Goal: Navigation & Orientation: Find specific page/section

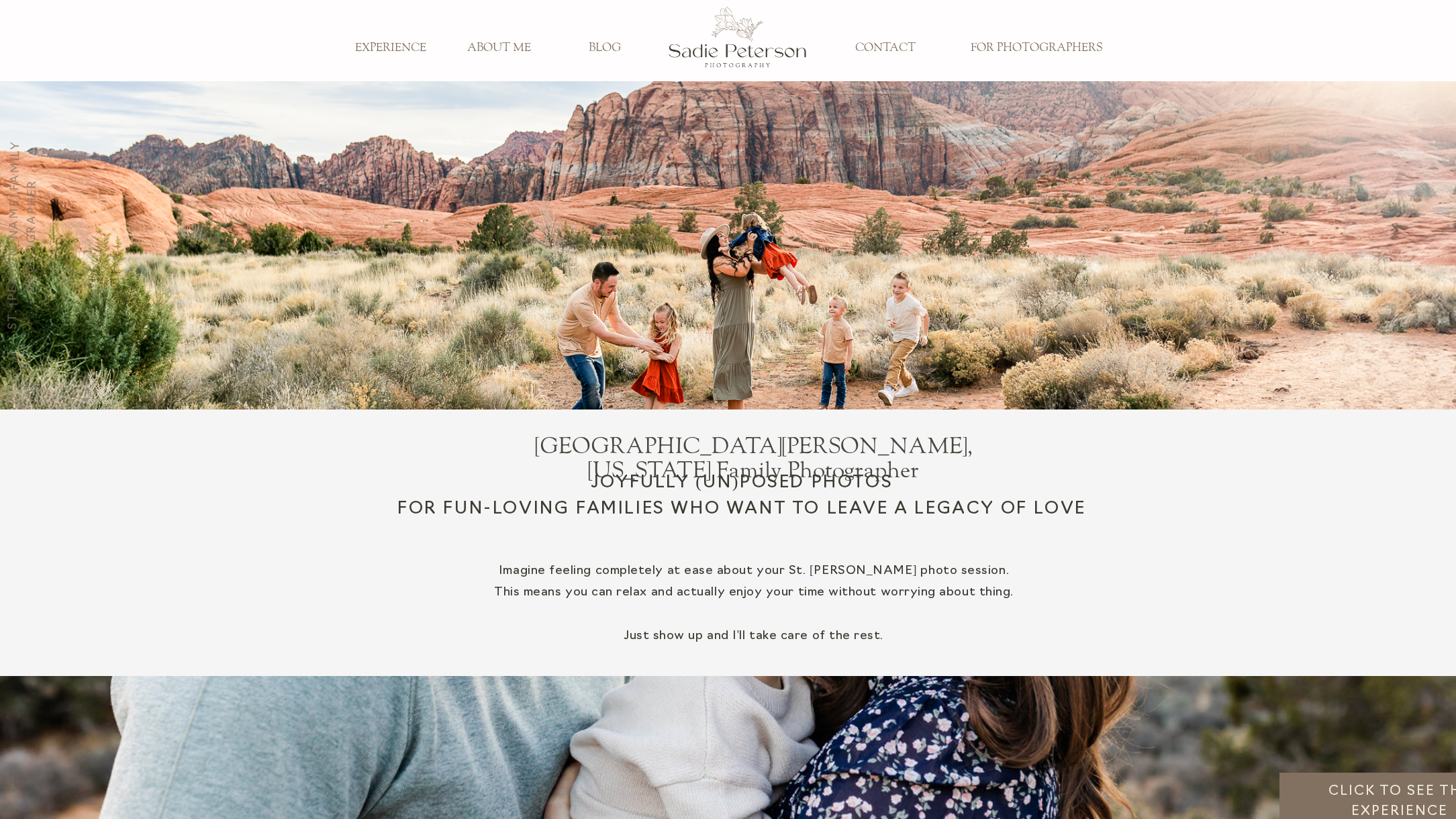
click at [493, 50] on h3 "ABOUT ME" at bounding box center [500, 48] width 89 height 15
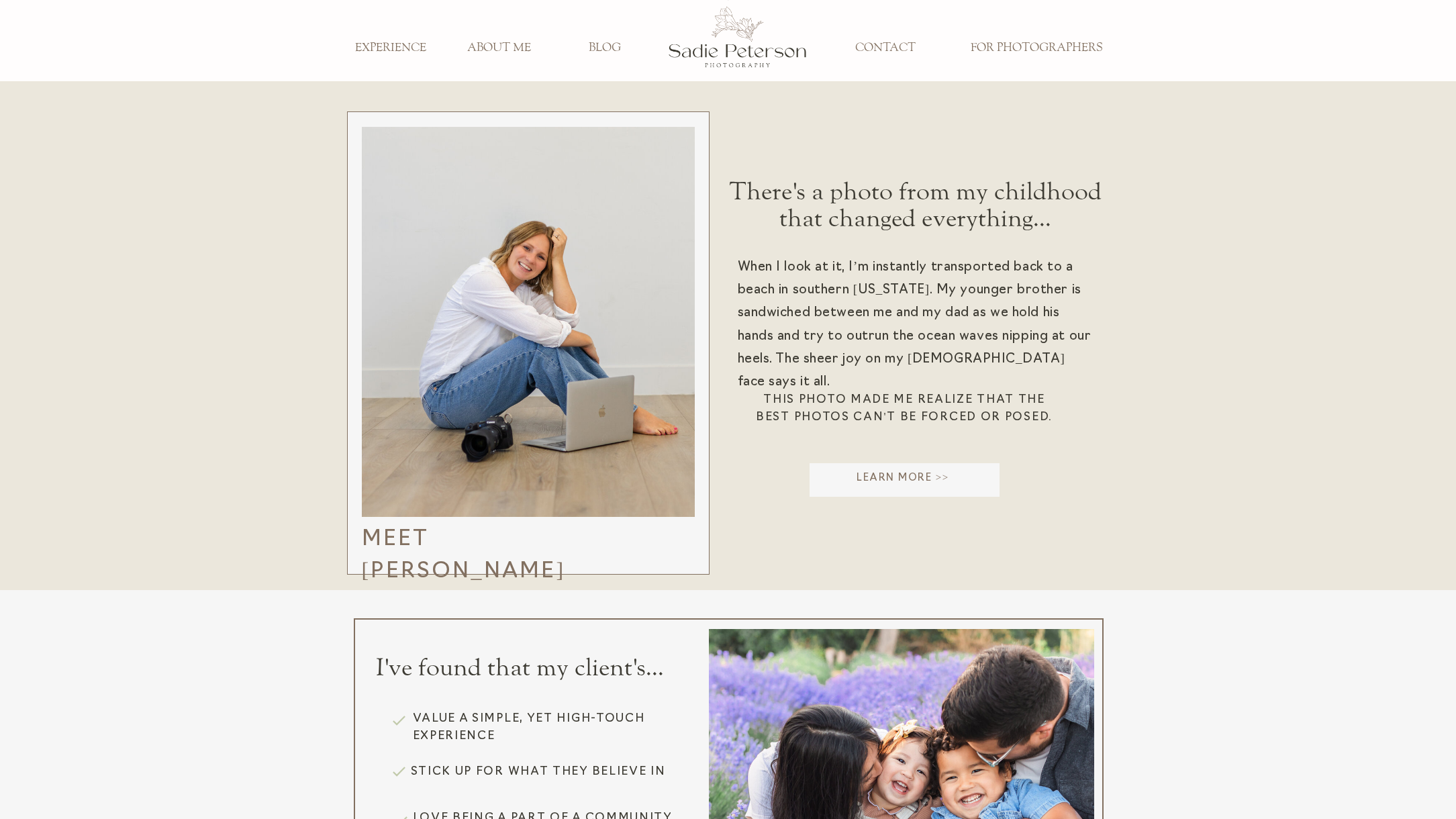
click at [506, 50] on h3 "ABOUT ME" at bounding box center [500, 48] width 89 height 15
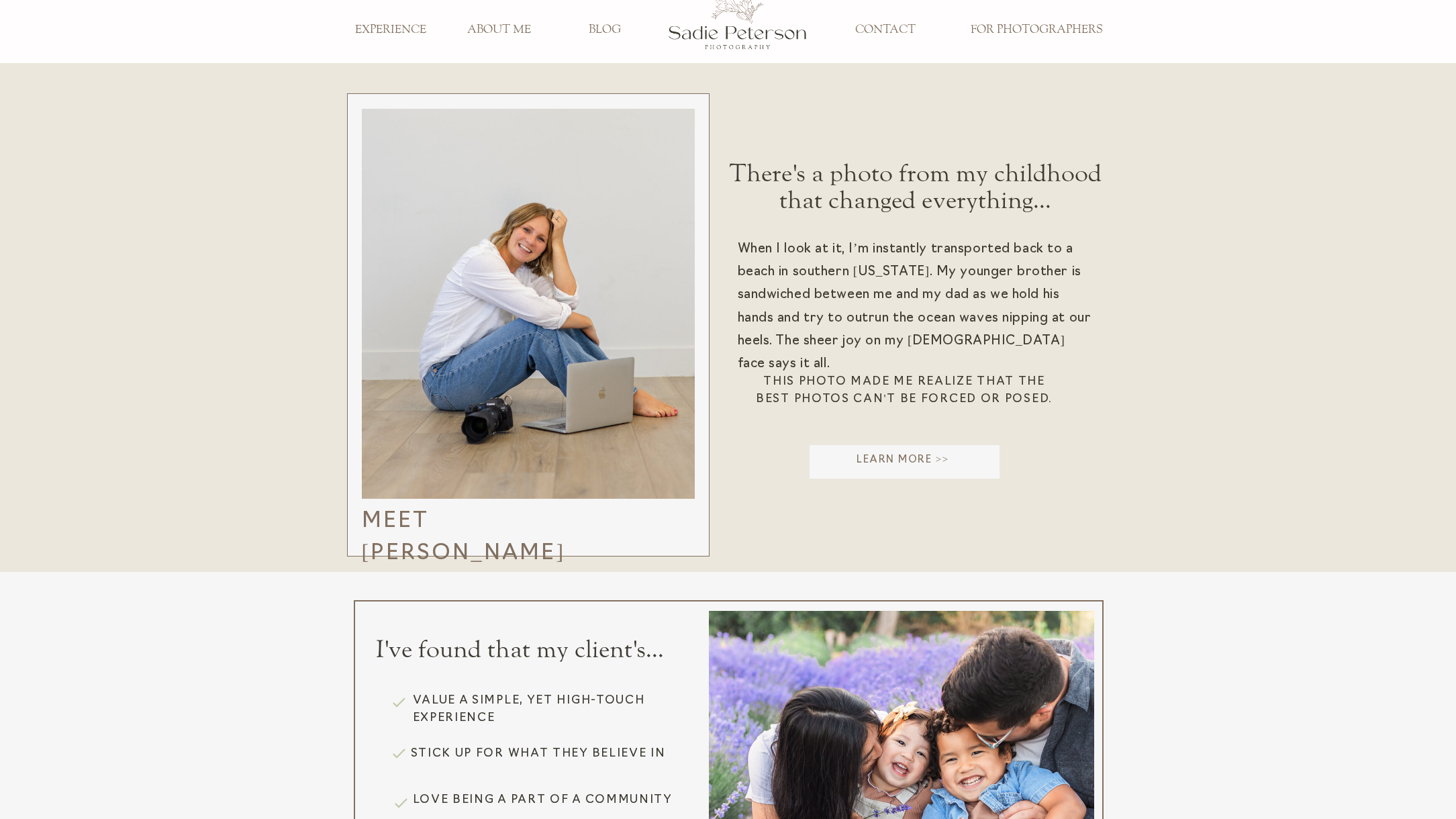
scroll to position [19, 0]
click at [891, 463] on p "Learn More >>" at bounding box center [904, 463] width 193 height 21
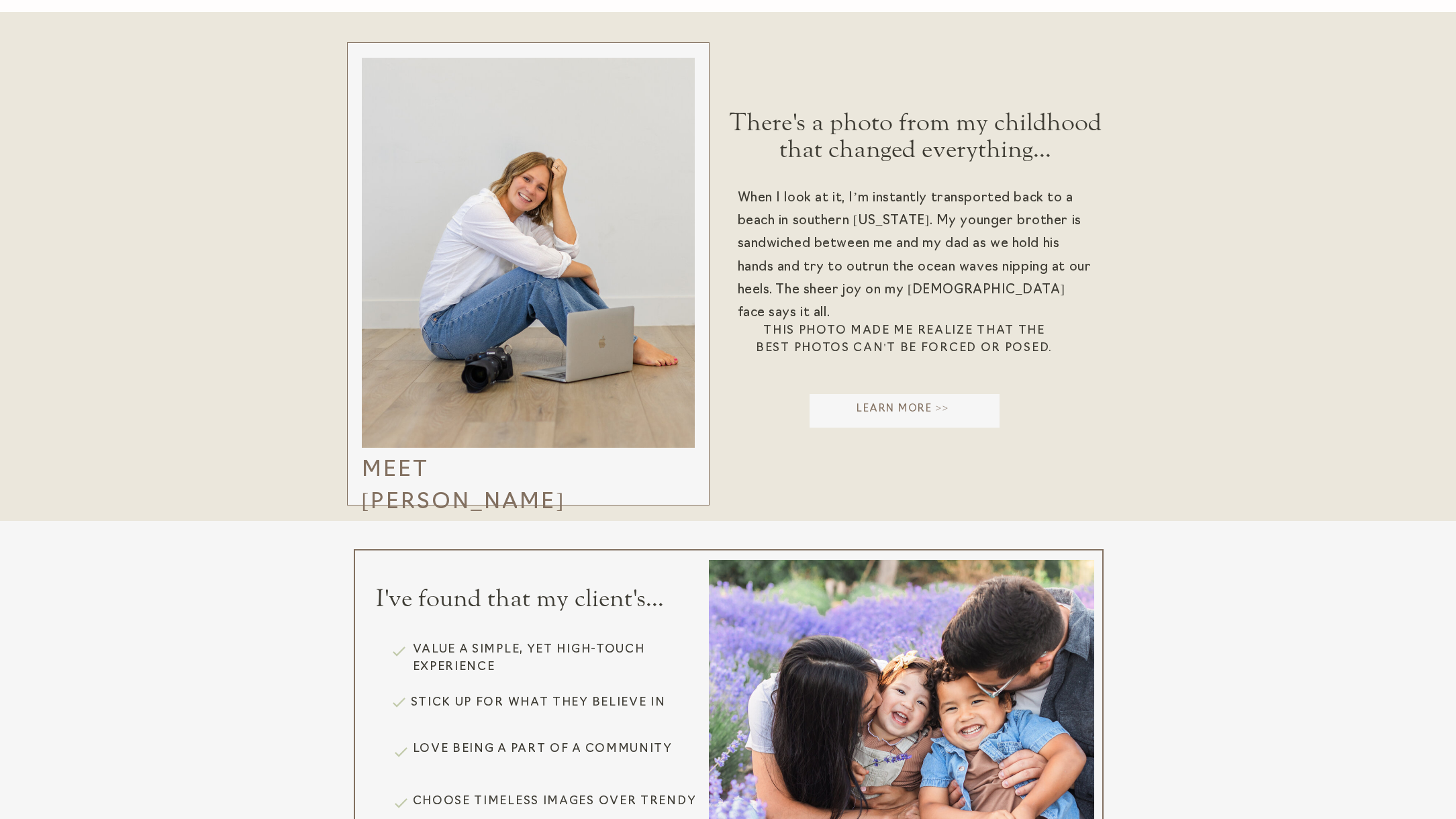
scroll to position [0, 0]
